Goal: Task Accomplishment & Management: Use online tool/utility

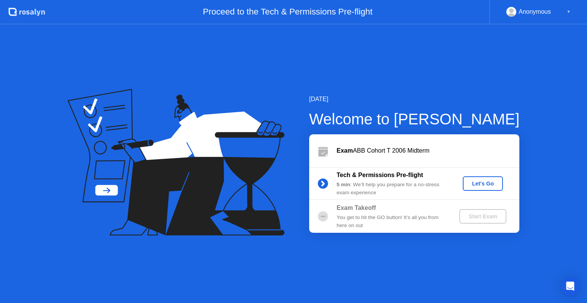
click at [488, 182] on div "Let's Go" at bounding box center [483, 184] width 34 height 6
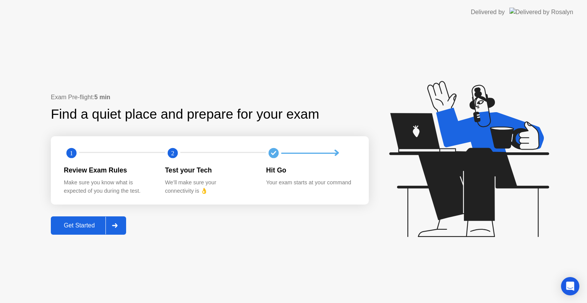
click at [105, 228] on div "Get Started" at bounding box center [79, 225] width 52 height 7
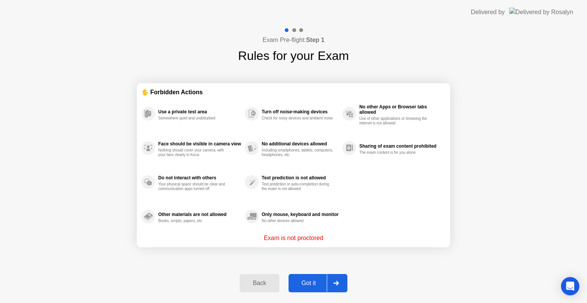
click at [305, 282] on div "Got it" at bounding box center [309, 283] width 36 height 7
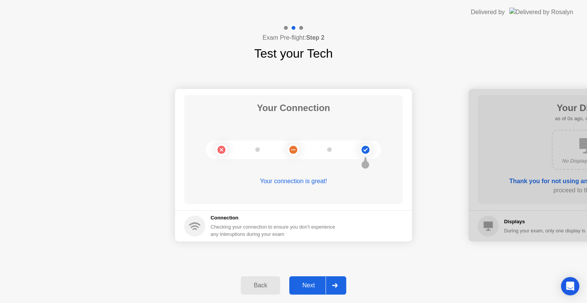
click at [305, 282] on div "Next" at bounding box center [309, 285] width 34 height 7
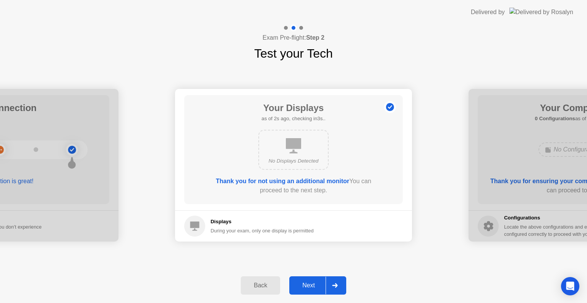
click at [308, 288] on div "Next" at bounding box center [309, 285] width 34 height 7
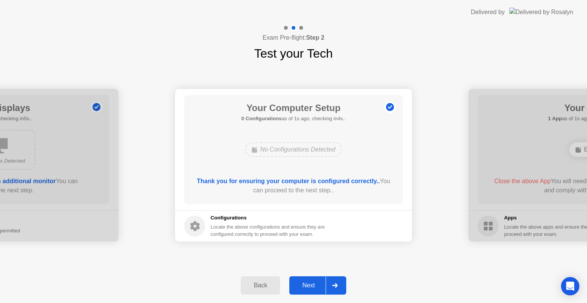
click at [308, 288] on div "Next" at bounding box center [309, 285] width 34 height 7
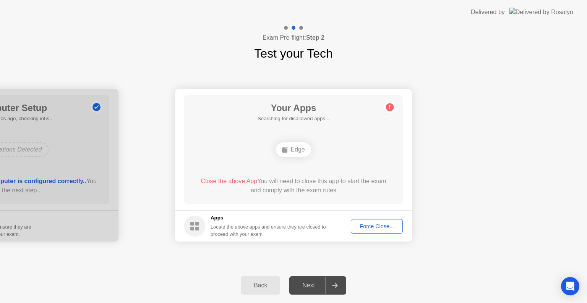
click at [369, 226] on div "Force Close..." at bounding box center [376, 227] width 47 height 6
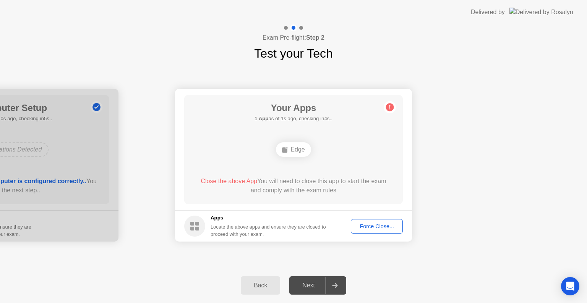
click at [362, 225] on div "Force Close..." at bounding box center [376, 227] width 47 height 6
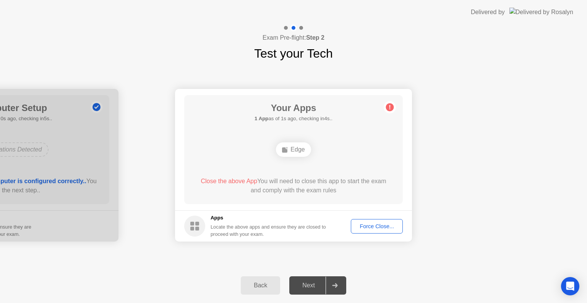
click at [362, 226] on div "Force Close..." at bounding box center [376, 227] width 47 height 6
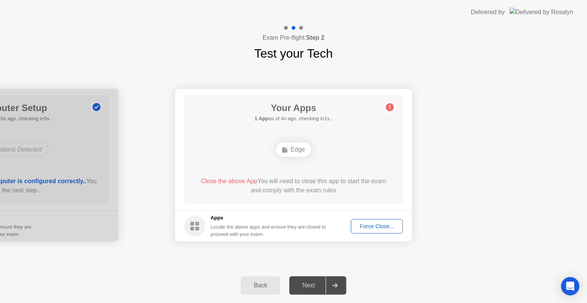
click at [314, 284] on div "Next" at bounding box center [309, 285] width 34 height 7
click at [293, 150] on div "Edge" at bounding box center [293, 150] width 35 height 15
click at [374, 226] on div "Force Close..." at bounding box center [376, 227] width 47 height 6
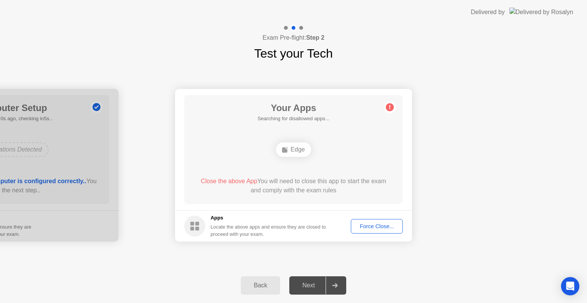
click at [364, 225] on div "Force Close..." at bounding box center [376, 227] width 47 height 6
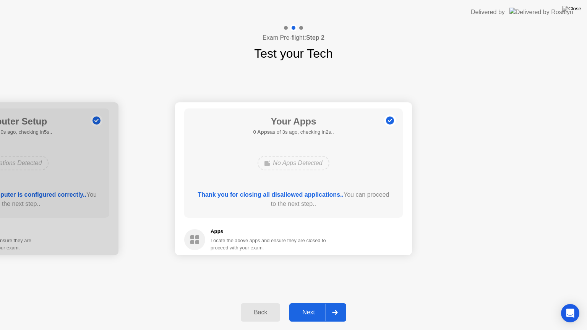
click at [311, 303] on div "Next" at bounding box center [309, 312] width 34 height 7
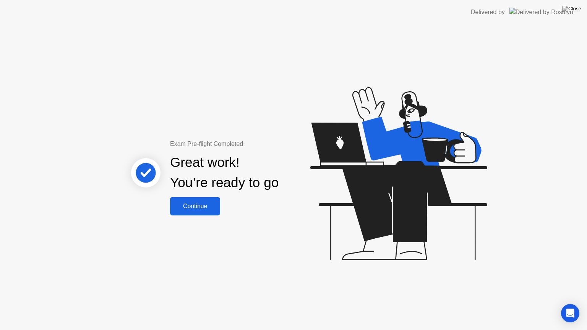
click at [196, 203] on div "Continue" at bounding box center [194, 206] width 45 height 7
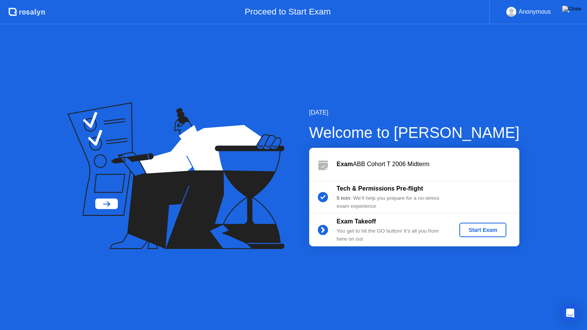
click at [474, 232] on div "Start Exam" at bounding box center [482, 230] width 41 height 6
